Goal: Contribute content

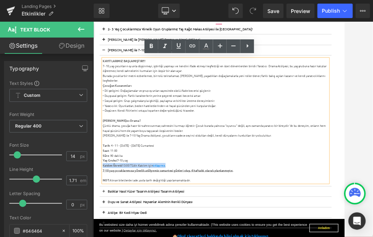
scroll to position [147, 0]
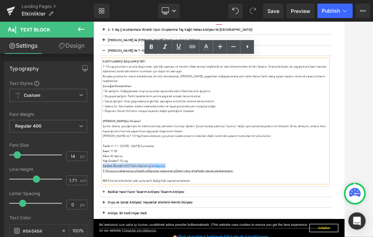
click at [111, 55] on span at bounding box center [111, 55] width 0 height 0
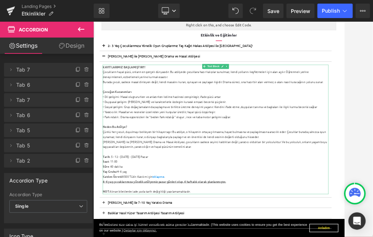
scroll to position [119, 0]
click at [113, 100] on strong "KAYITLARIMIZ BAŞLAMIŞTIR!!!" at bounding box center [146, 100] width 74 height 6
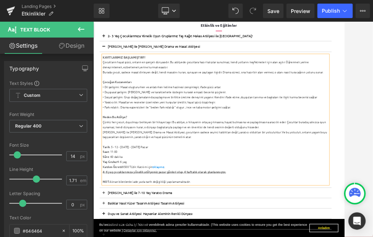
scroll to position [132, 0]
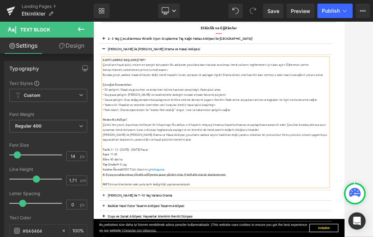
click at [113, 85] on strong "KAYITLARIMIZ BAŞLAMIŞTIR!!!" at bounding box center [146, 87] width 74 height 6
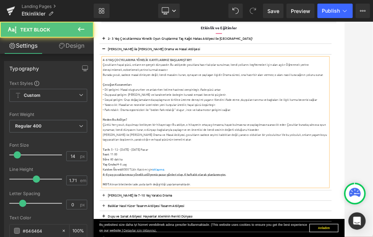
click at [190, 85] on strong "4- 6 YAŞ ÇOCYKLARIMA YÖNELİK KAYITLARIMIZ BAŞLAMIŞTIR!!!" at bounding box center [186, 87] width 155 height 6
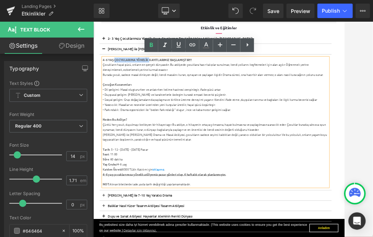
drag, startPoint x: 191, startPoint y: 87, endPoint x: 130, endPoint y: 87, distance: 61.7
click at [130, 87] on strong "4- 6 YAŞ ÇOCYKLARIMA YÖNELİK KAYITLARIMIZ BAŞLAMIŞTIR!!!" at bounding box center [186, 87] width 155 height 6
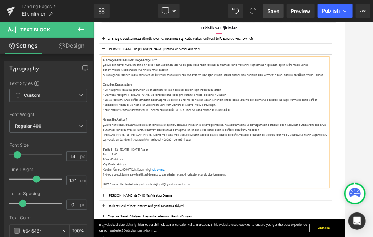
click at [274, 13] on span "Save" at bounding box center [274, 11] width 12 height 8
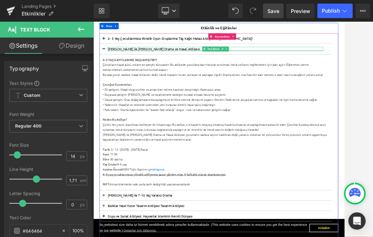
click at [173, 70] on div at bounding box center [305, 71] width 374 height 2
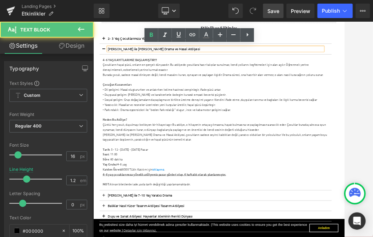
click at [161, 67] on font "[PERSON_NAME] ile [PERSON_NAME] Drama ve Masal Atölyesi" at bounding box center [198, 68] width 160 height 7
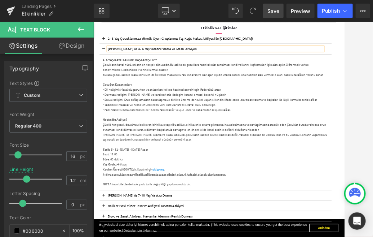
click at [282, 8] on link "Save" at bounding box center [273, 11] width 21 height 14
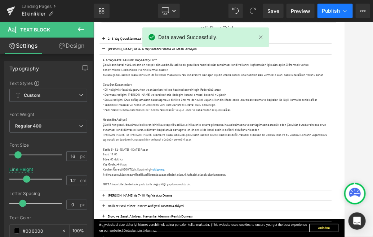
click at [334, 11] on span "Publish" at bounding box center [331, 11] width 18 height 6
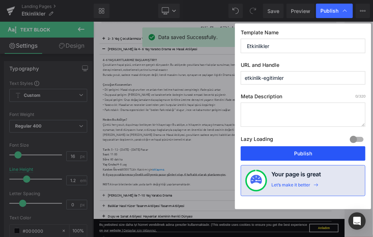
click at [286, 150] on button "Publish" at bounding box center [303, 153] width 125 height 14
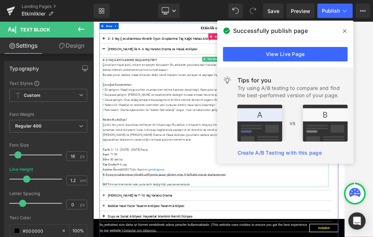
scroll to position [138, 0]
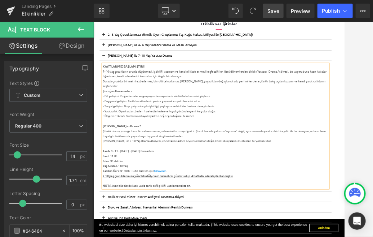
click at [280, 14] on link "Save" at bounding box center [273, 11] width 21 height 14
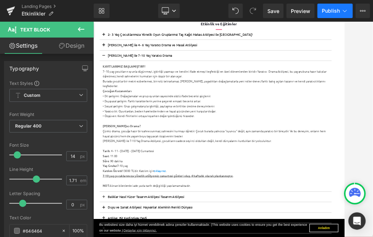
click at [329, 12] on span "Publish" at bounding box center [331, 11] width 18 height 6
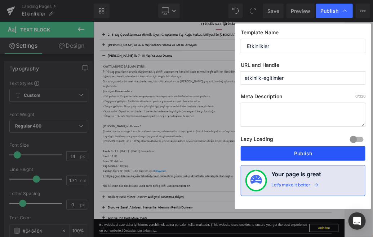
click at [298, 150] on button "Publish" at bounding box center [303, 153] width 125 height 14
